Goal: Register for event/course

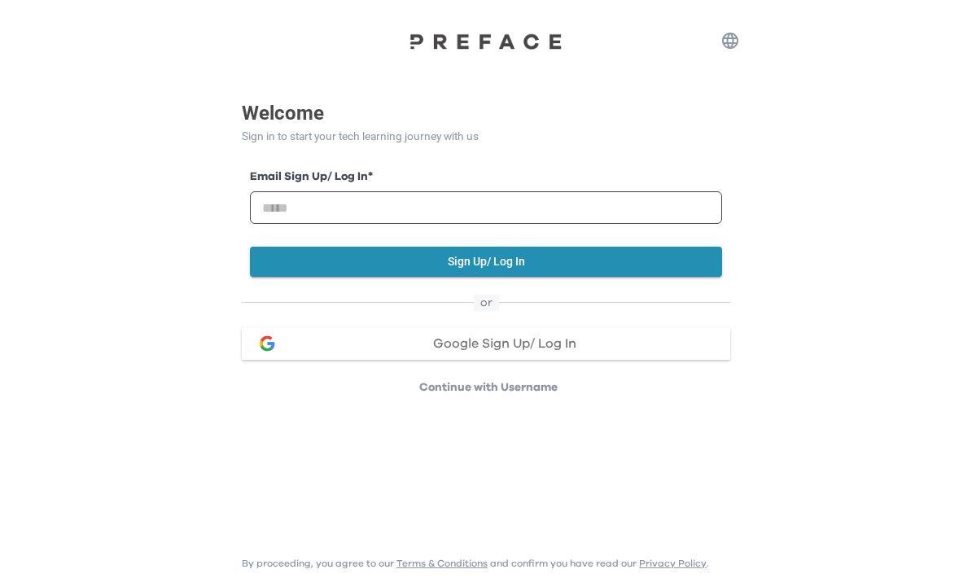
click at [620, 339] on div "Google Sign Up/ Log In" at bounding box center [504, 343] width 426 height 13
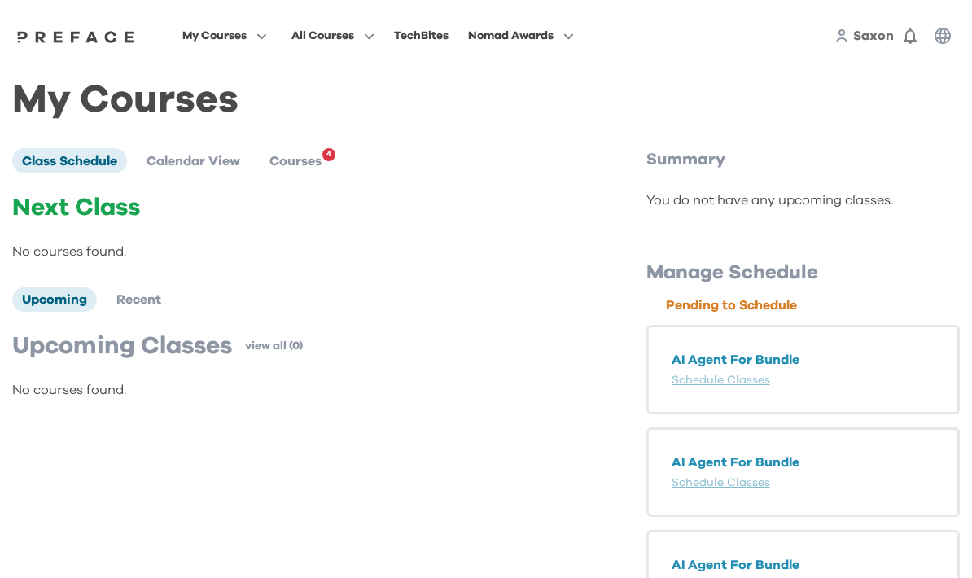
click at [319, 160] on span "Courses" at bounding box center [295, 161] width 52 height 13
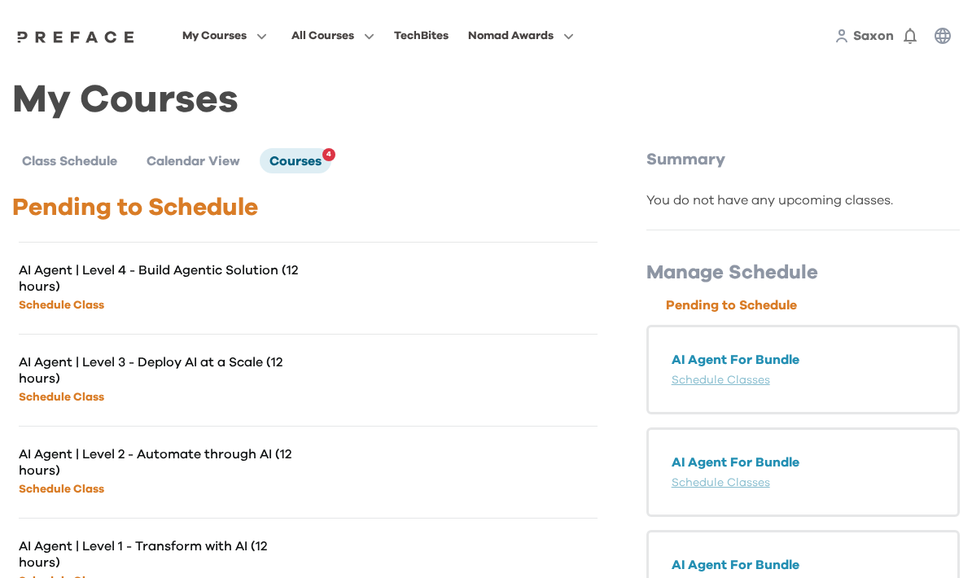
click at [315, 287] on div "AI Agent | Level 4 - Build Agentic Solution (12 hours) Schedule Class" at bounding box center [308, 288] width 579 height 92
click at [228, 273] on p "AI Agent | Level 4 - Build Agentic Solution (12 hours)" at bounding box center [163, 278] width 289 height 33
click at [202, 152] on li "Calendar View" at bounding box center [193, 160] width 113 height 24
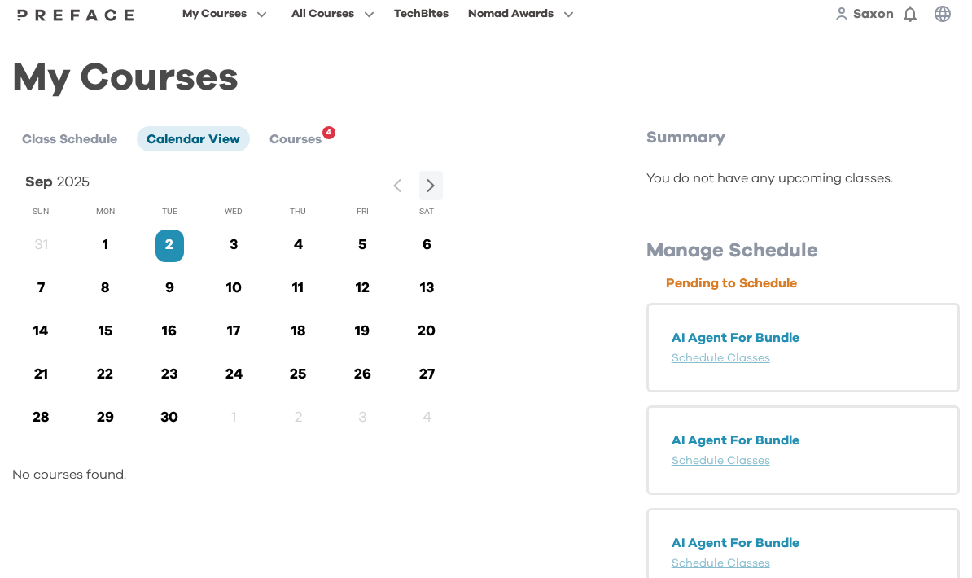
scroll to position [23, 0]
click at [778, 355] on div "AI Agent For Bundle Schedule Classes" at bounding box center [802, 347] width 313 height 90
click at [752, 357] on link "Schedule Classes" at bounding box center [721, 357] width 99 height 11
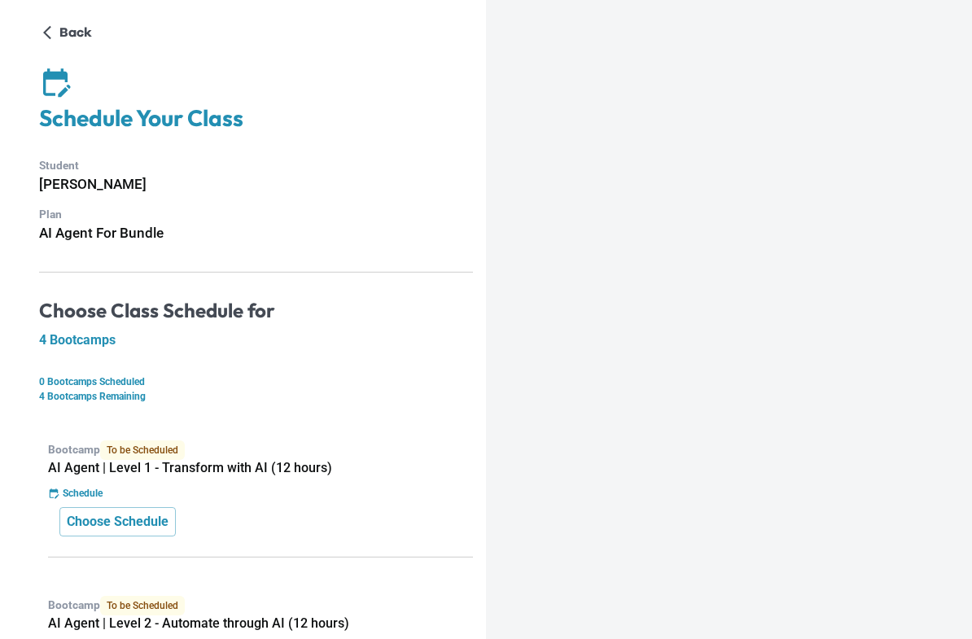
click at [56, 339] on h5 "4 Bootcamps" at bounding box center [256, 340] width 434 height 16
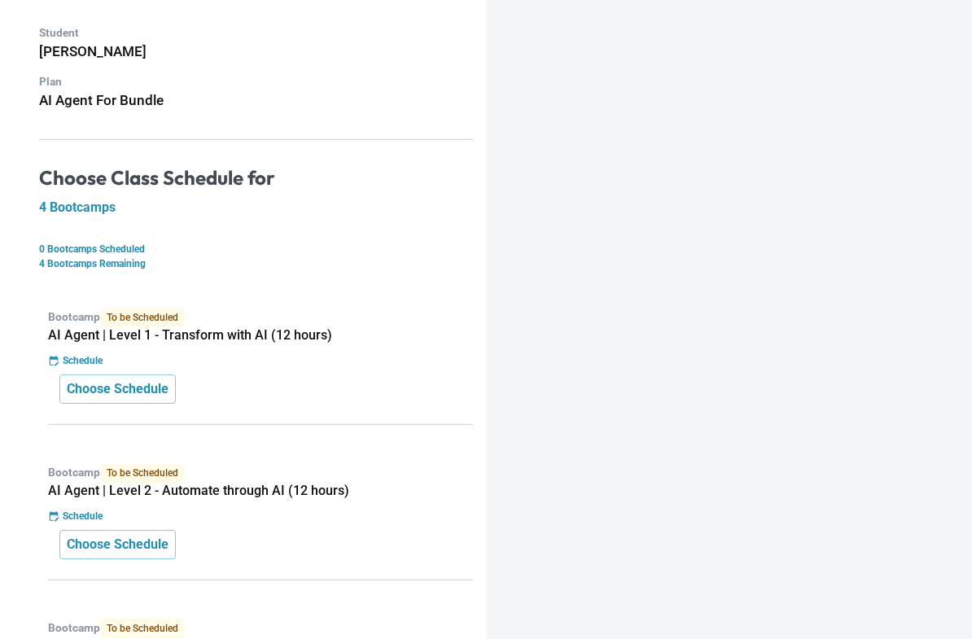
scroll to position [133, 0]
click at [79, 396] on p "Choose Schedule" at bounding box center [118, 389] width 102 height 20
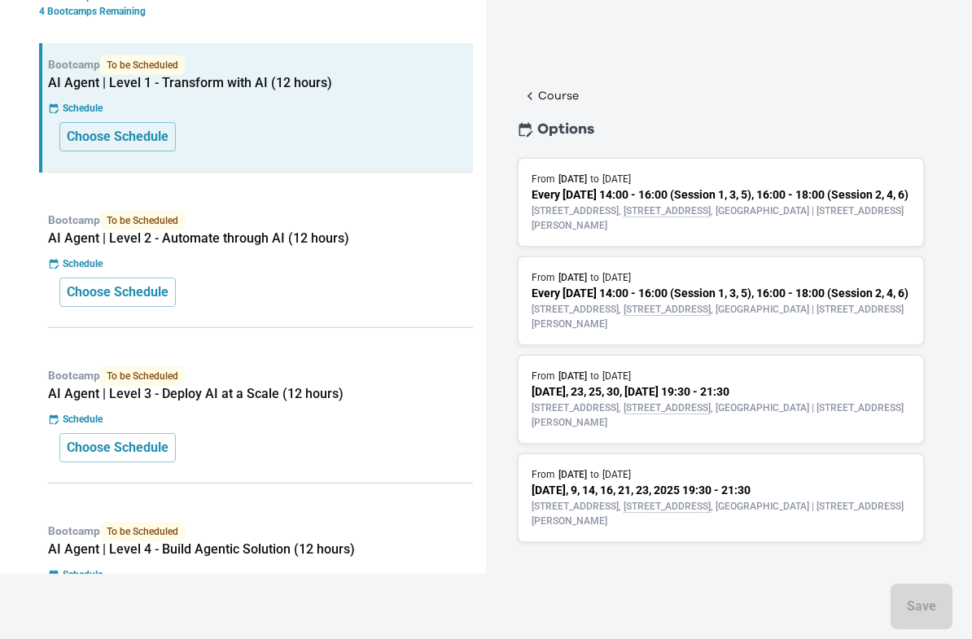
scroll to position [383, 0]
click at [865, 233] on p "Shop G07, Tower 535, 535 Jaffe Road , Causeway Bay | 銅鑼灣謝斐道535號Tower 535 地下G07號舖" at bounding box center [721, 218] width 379 height 29
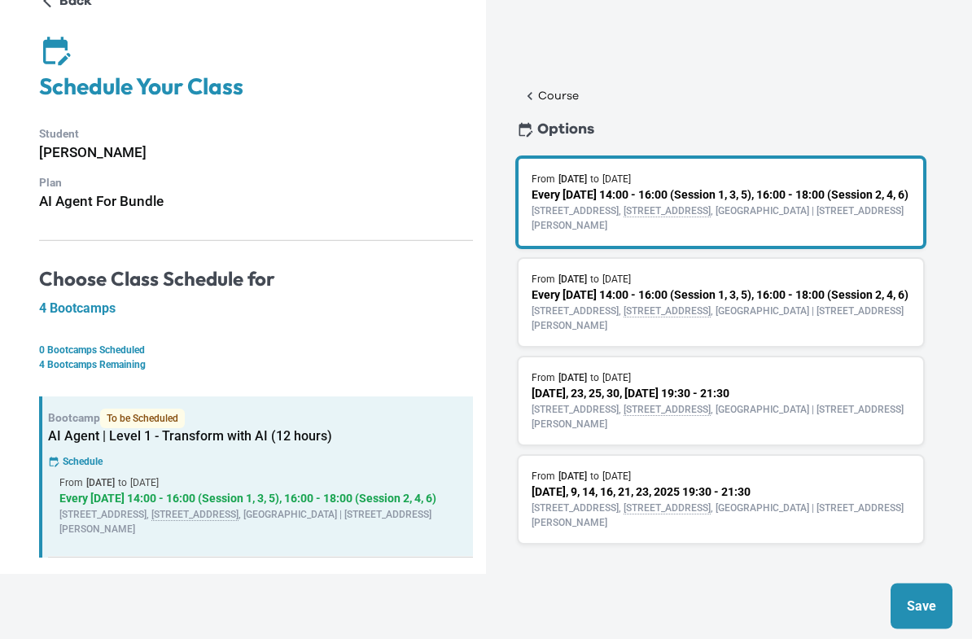
scroll to position [0, 0]
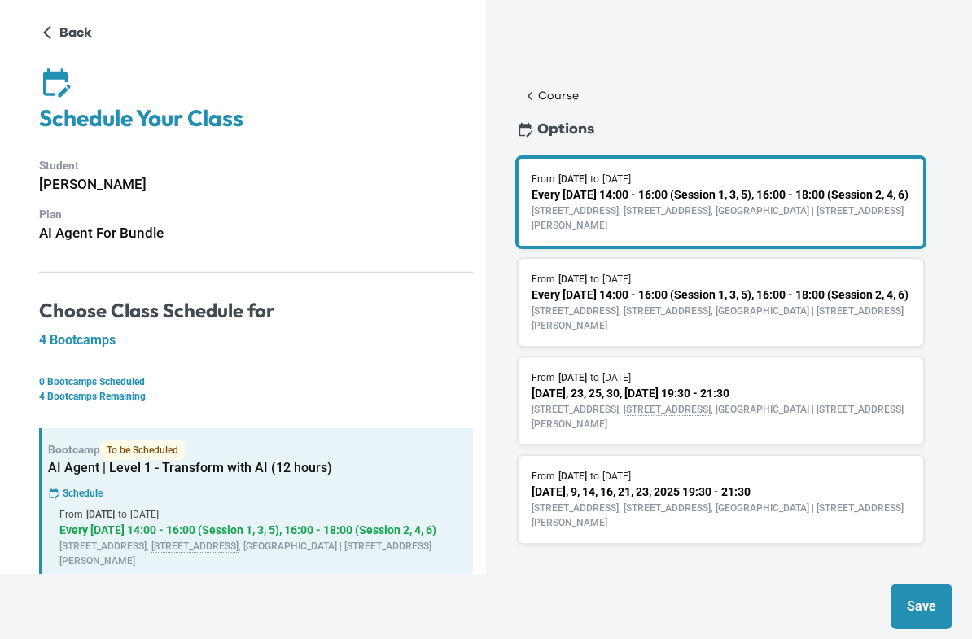
click at [62, 34] on p "Back" at bounding box center [75, 33] width 33 height 20
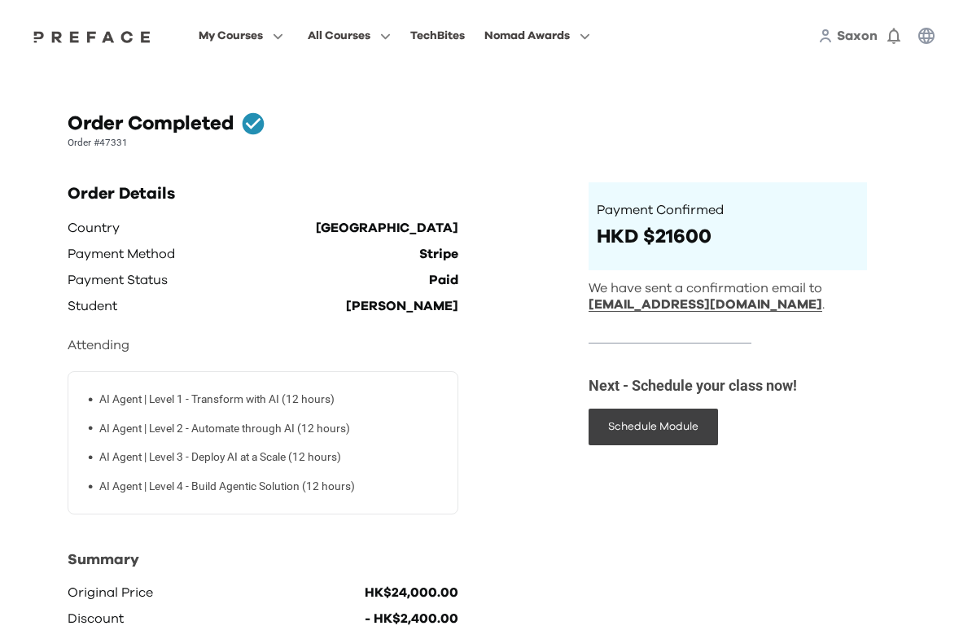
click at [263, 33] on span "My Courses" at bounding box center [231, 36] width 64 height 20
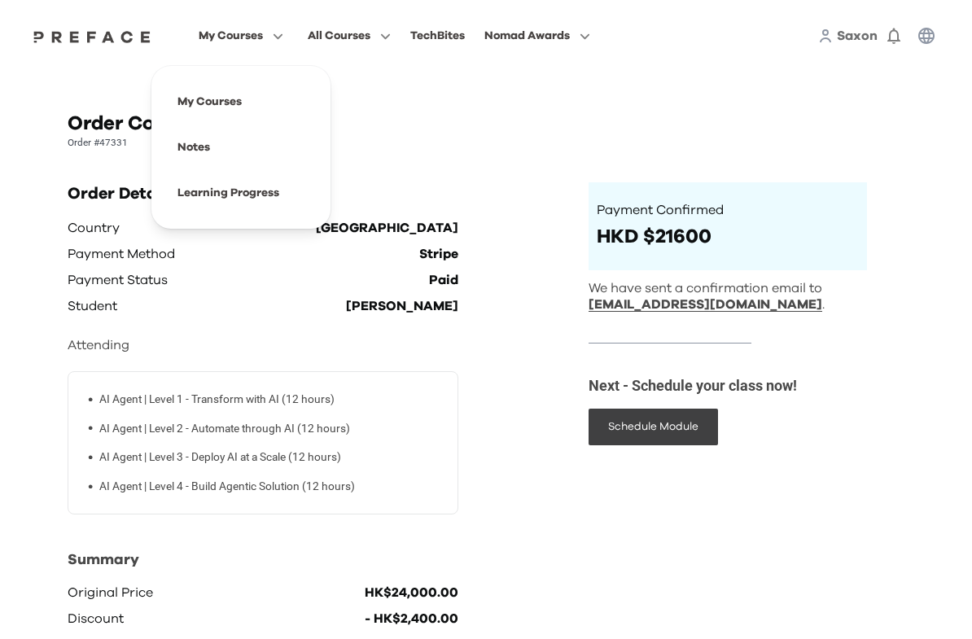
click at [254, 96] on span at bounding box center [240, 102] width 153 height 46
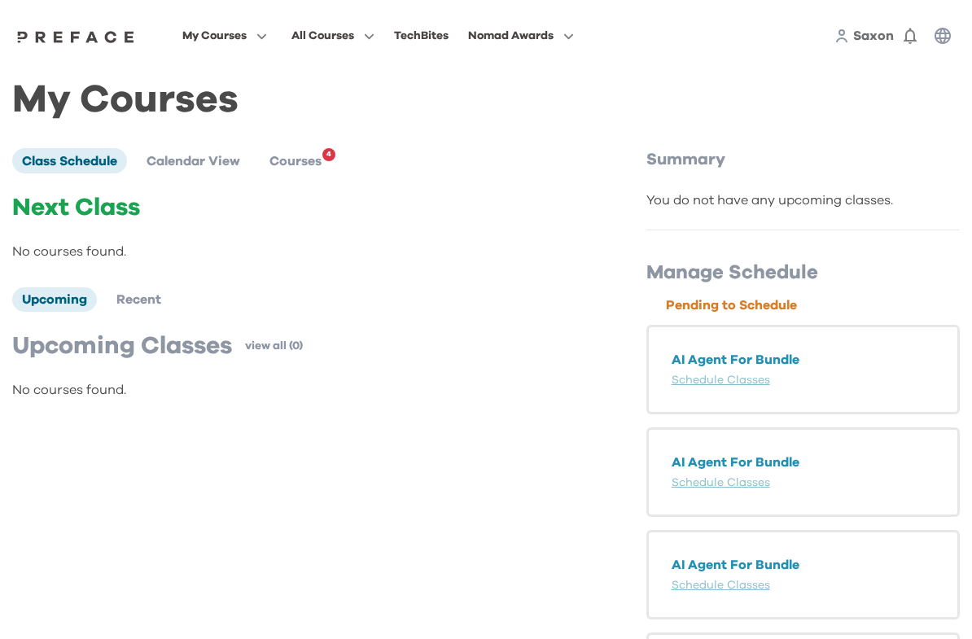
click at [173, 157] on span "Calendar View" at bounding box center [194, 161] width 94 height 13
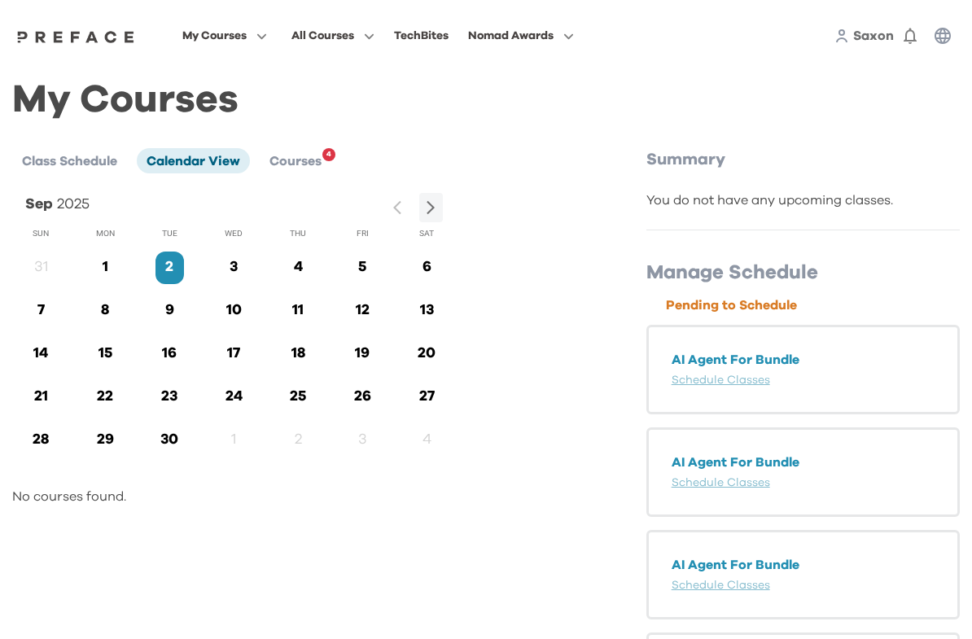
click at [292, 156] on span "Courses" at bounding box center [295, 161] width 52 height 13
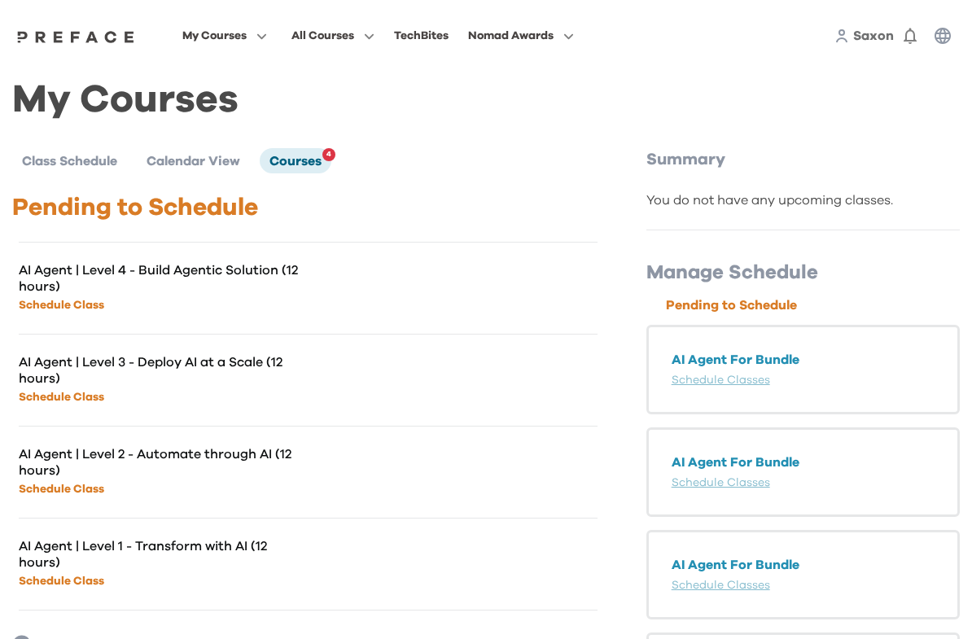
click at [46, 295] on p "Schedule Class" at bounding box center [163, 305] width 289 height 20
click at [48, 308] on link "Schedule Class" at bounding box center [61, 305] width 85 height 11
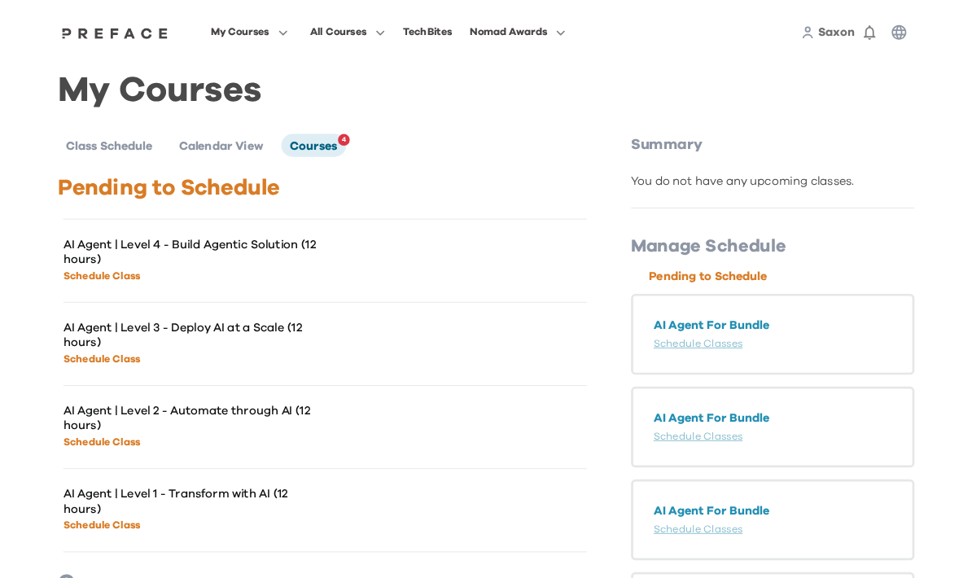
scroll to position [65, 0]
